Goal: Information Seeking & Learning: Check status

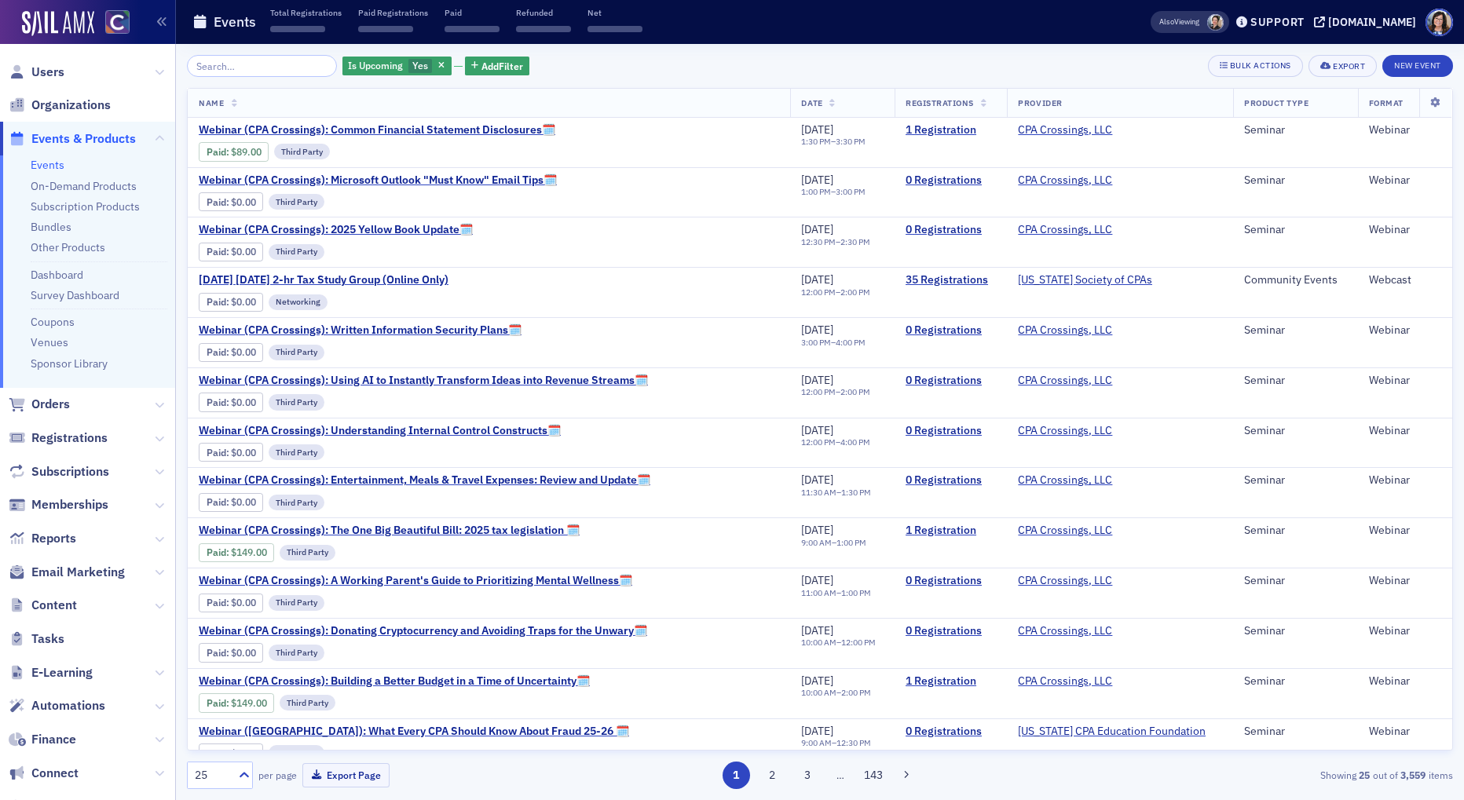
click at [237, 64] on input "search" at bounding box center [262, 66] width 150 height 22
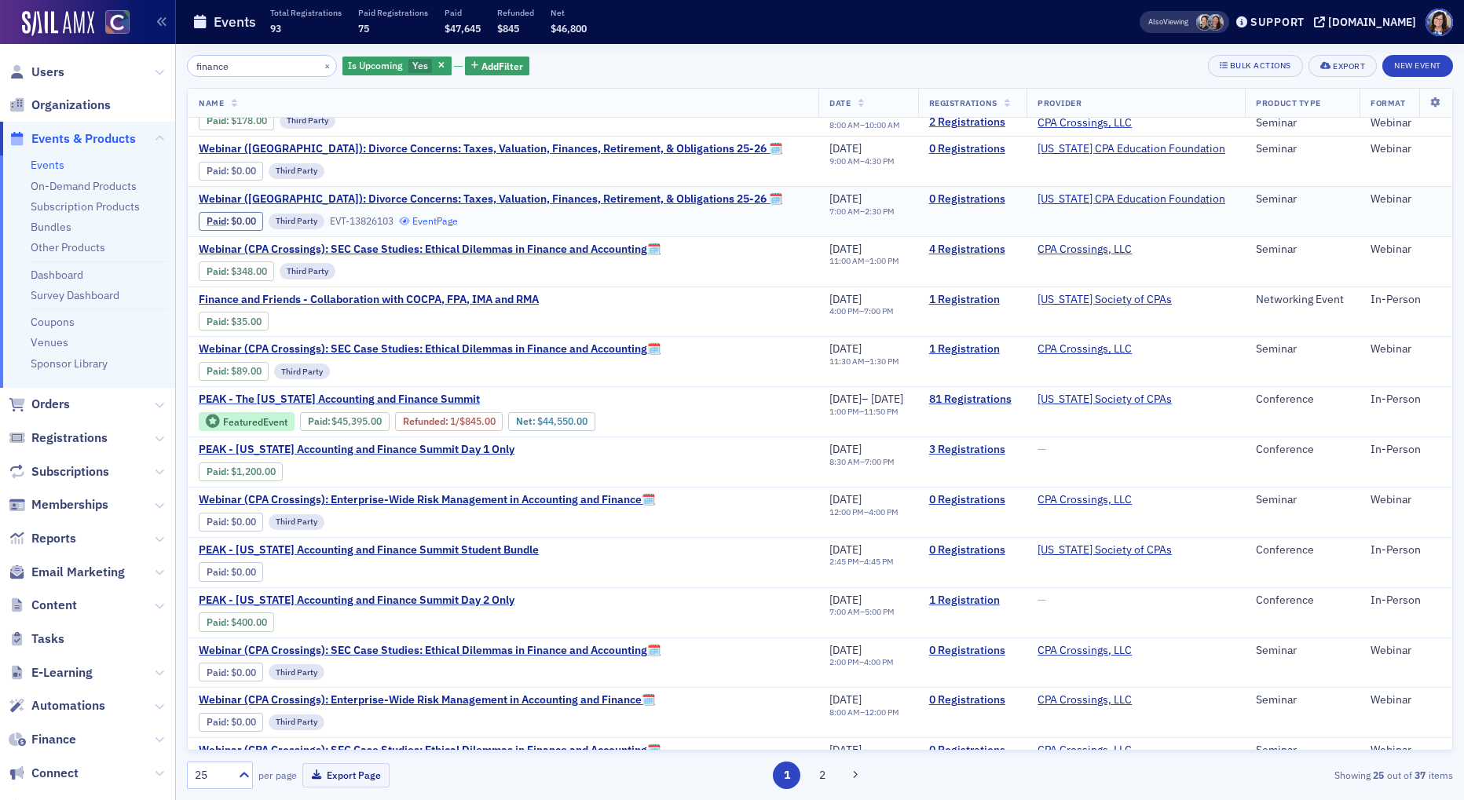
scroll to position [134, 0]
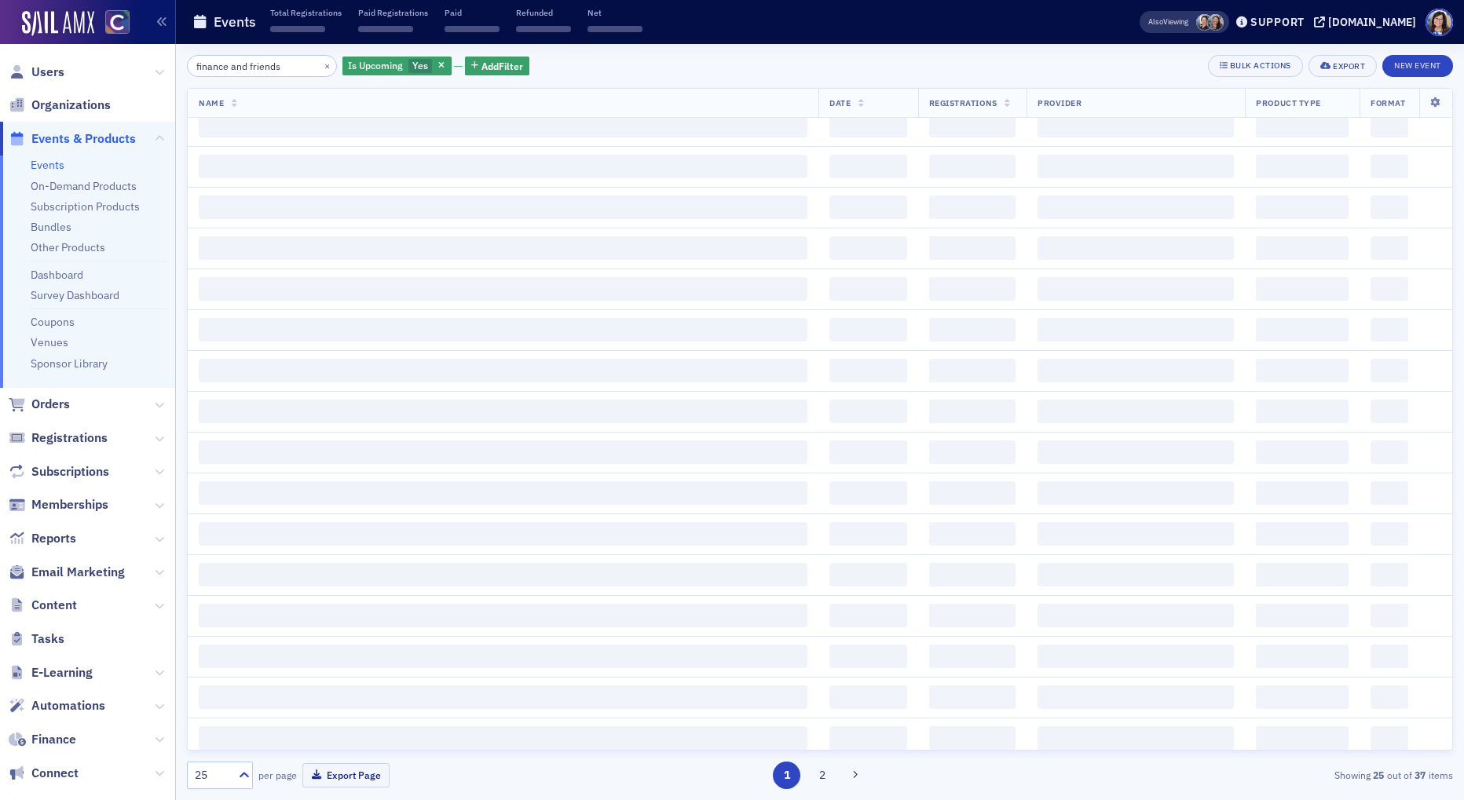
type input "finance and friends"
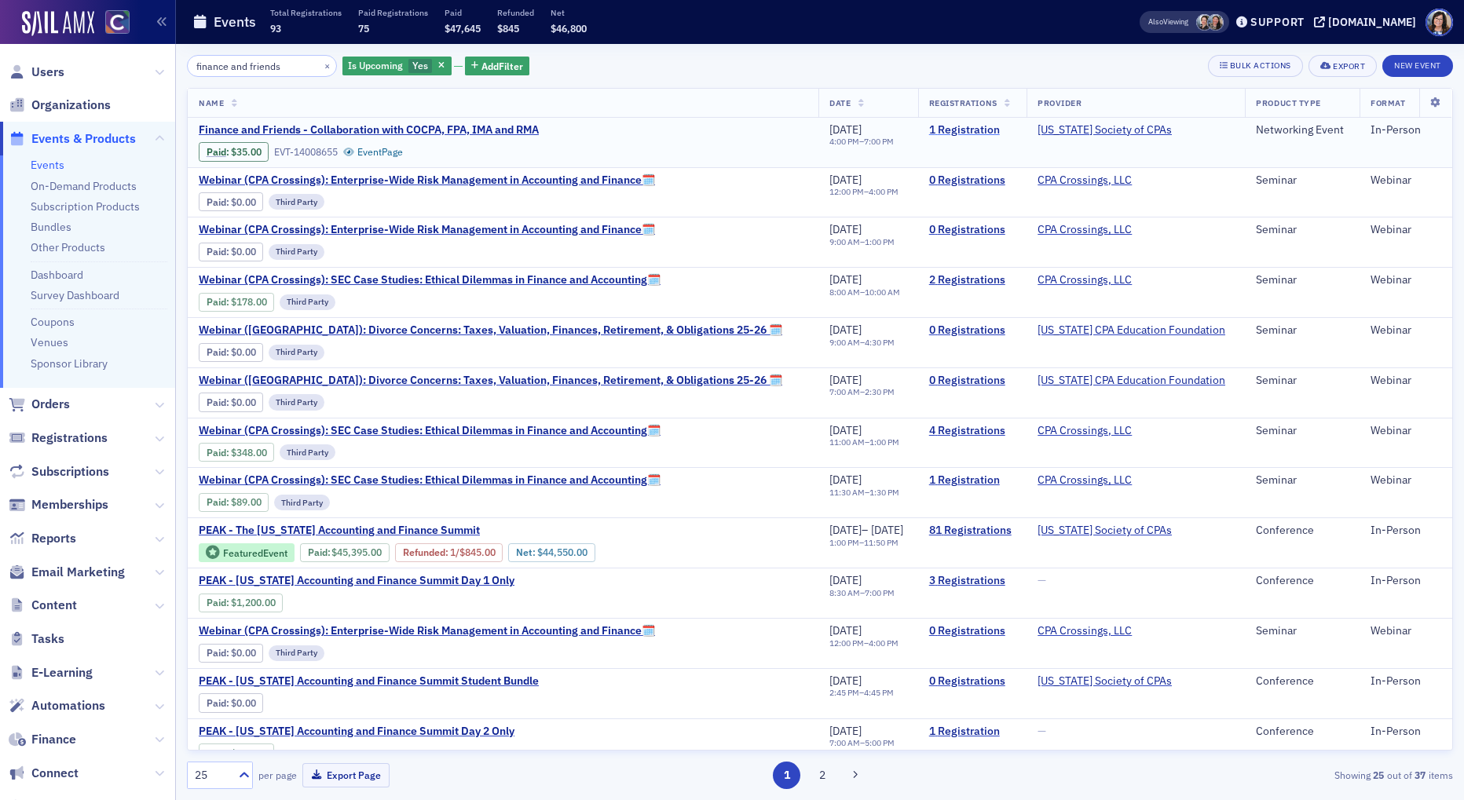
click at [957, 129] on link "1 Registration" at bounding box center [972, 130] width 87 height 14
